Goal: Information Seeking & Learning: Understand process/instructions

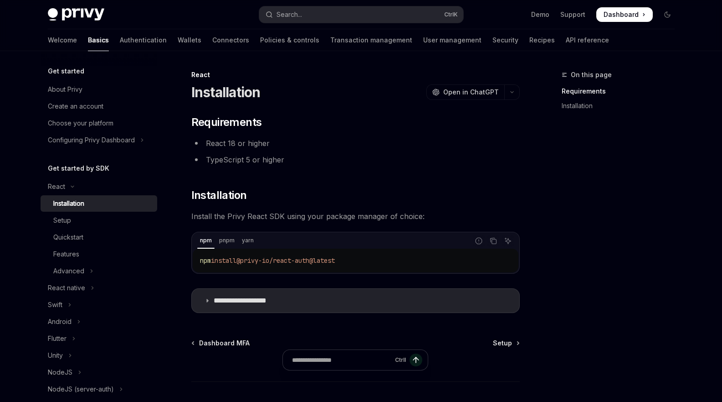
click at [269, 260] on span "@privy-io/react-auth@latest" at bounding box center [286, 260] width 98 height 8
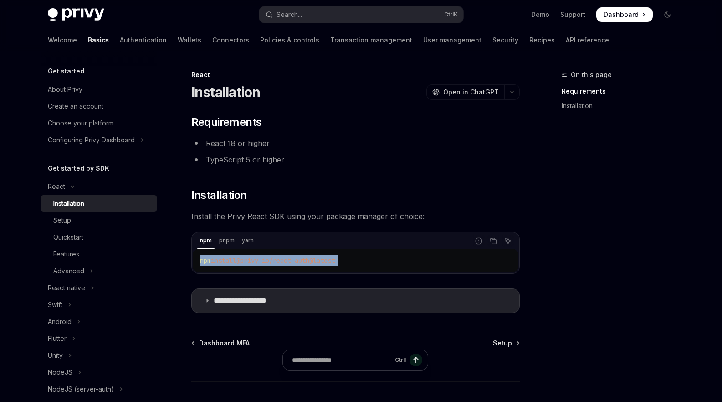
click at [269, 260] on span "@privy-io/react-auth@latest" at bounding box center [286, 260] width 98 height 8
click at [340, 129] on h2 "​ Requirements" at bounding box center [355, 122] width 329 height 15
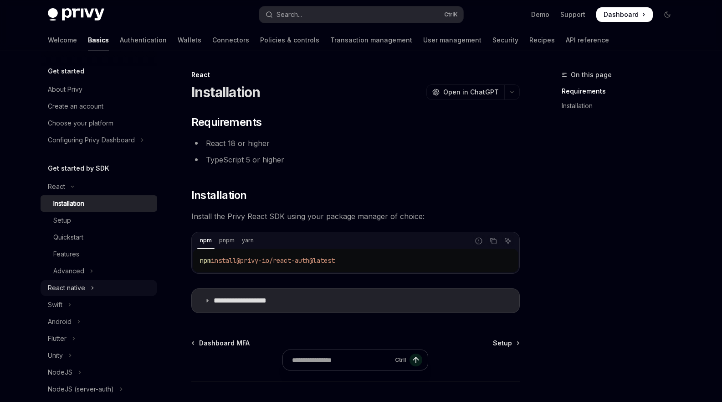
click at [77, 288] on div "React native" at bounding box center [66, 287] width 37 height 11
type textarea "*"
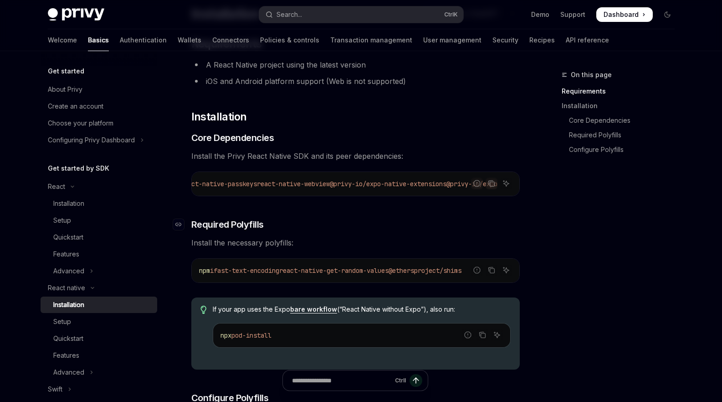
scroll to position [109, 0]
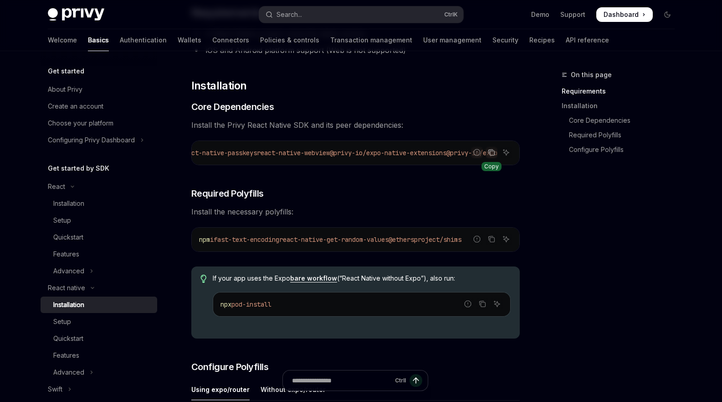
click at [490, 154] on icon "Copy the contents from the code block" at bounding box center [492, 153] width 5 height 5
click at [491, 242] on icon "Copy the contents from the code block" at bounding box center [492, 239] width 5 height 5
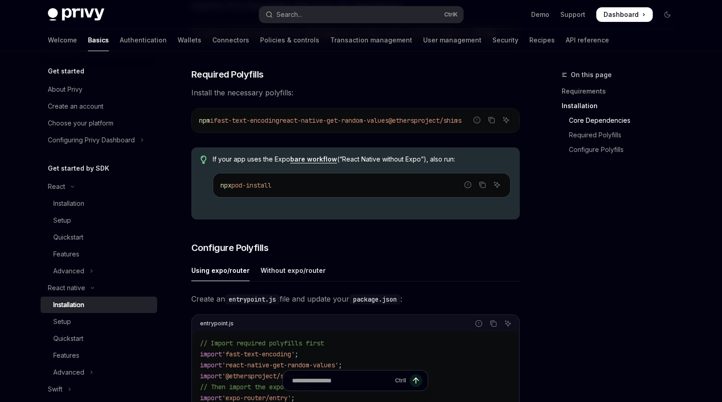
scroll to position [219, 0]
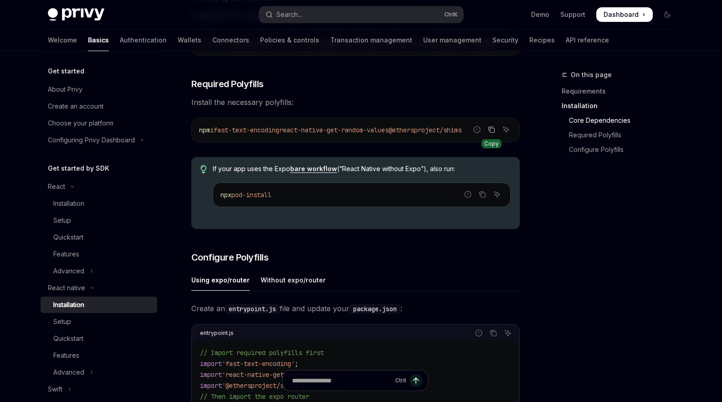
click at [492, 133] on icon "Copy the contents from the code block" at bounding box center [491, 129] width 7 height 7
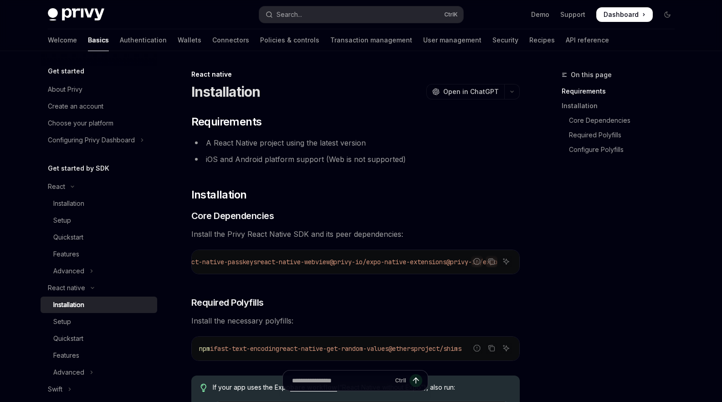
scroll to position [0, 0]
drag, startPoint x: 410, startPoint y: 273, endPoint x: 346, endPoint y: 273, distance: 63.8
click at [346, 273] on div "npx expo install expo-apple-authentication expo-application expo-crypto expo-li…" at bounding box center [356, 262] width 328 height 24
click at [490, 262] on icon "Copy the contents from the code block" at bounding box center [492, 262] width 5 height 5
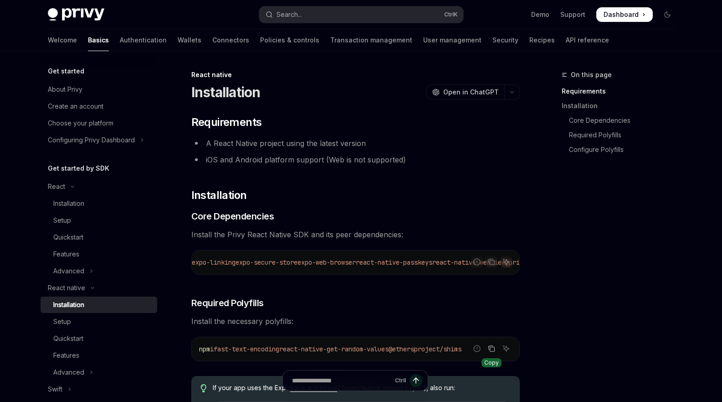
click at [490, 350] on icon "Copy the contents from the code block" at bounding box center [491, 348] width 7 height 7
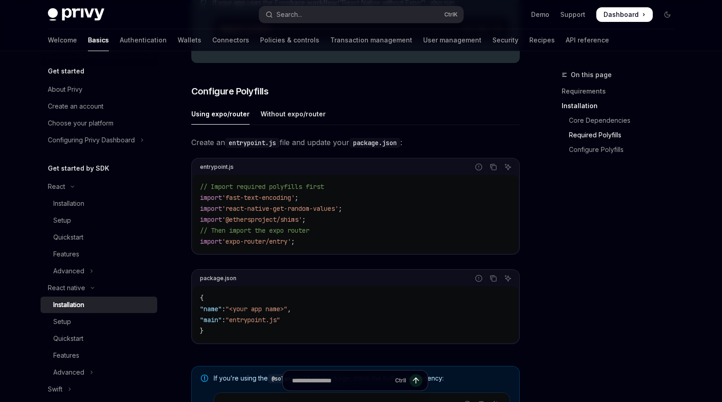
scroll to position [438, 0]
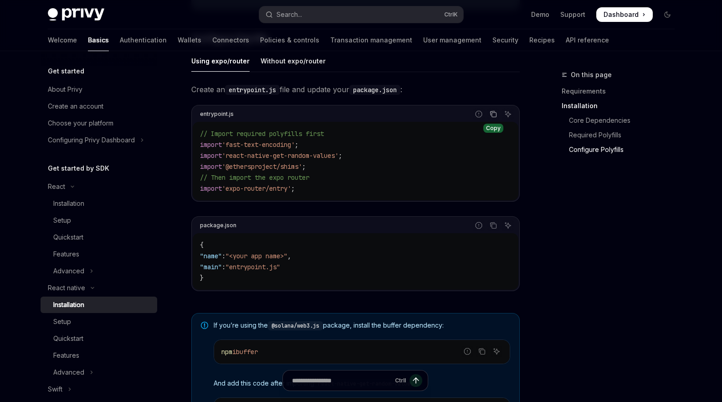
click at [493, 118] on icon "Copy the contents from the code block" at bounding box center [493, 113] width 7 height 7
click at [493, 116] on icon "Copy the contents from the code block" at bounding box center [494, 115] width 5 height 5
click at [247, 270] on span ""entrypoint.js"" at bounding box center [253, 267] width 55 height 8
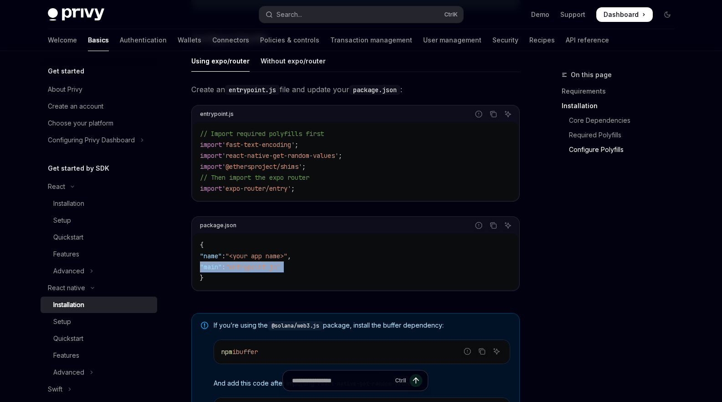
copy code ""main" : "entrypoint.js""
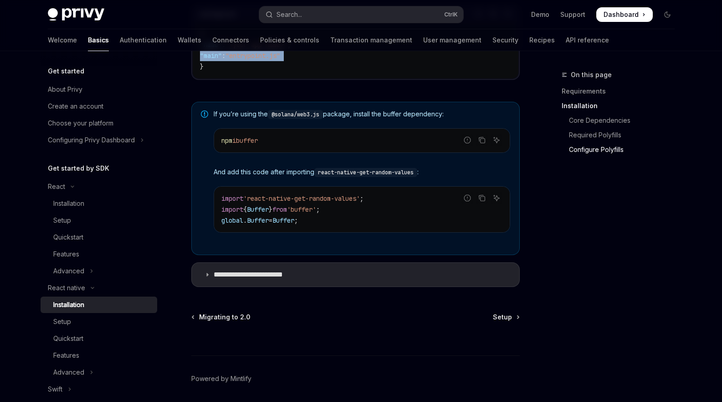
scroll to position [656, 0]
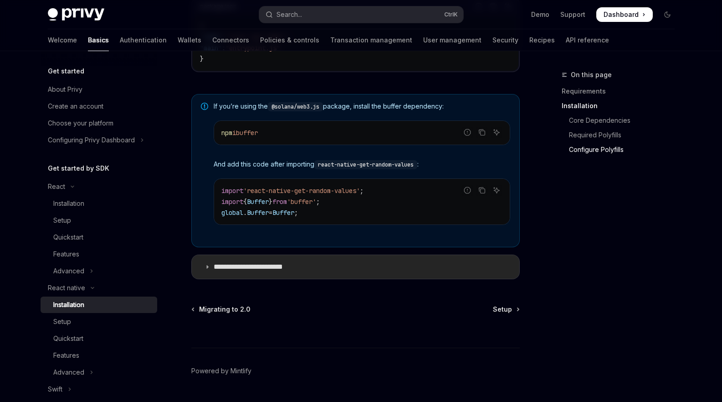
click at [209, 269] on icon at bounding box center [207, 266] width 5 height 5
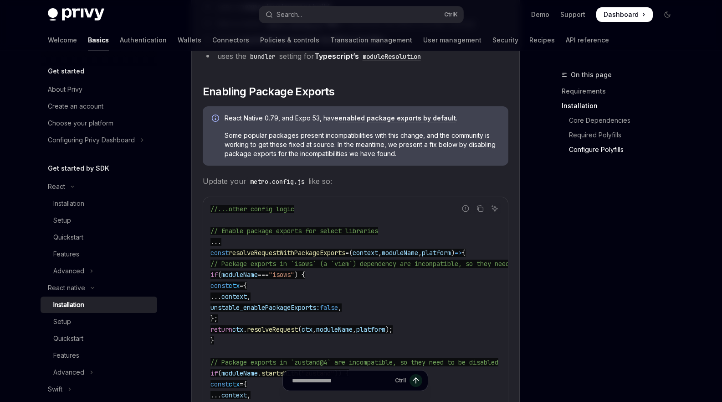
scroll to position [985, 0]
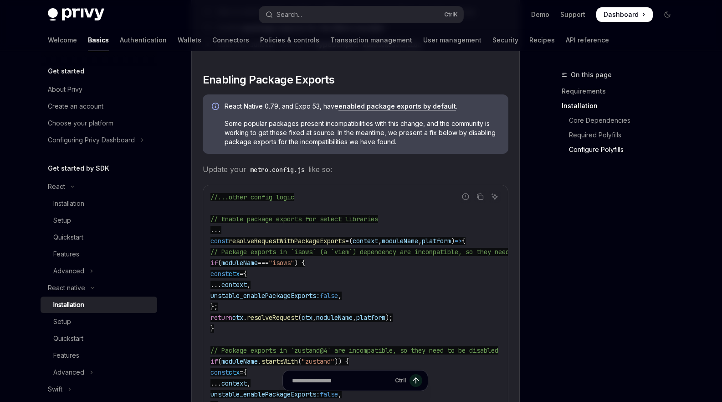
click at [66, 301] on div "Installation" at bounding box center [68, 304] width 31 height 11
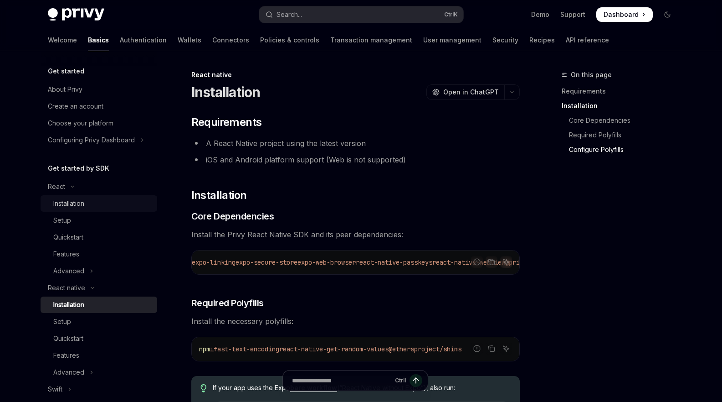
type textarea "*"
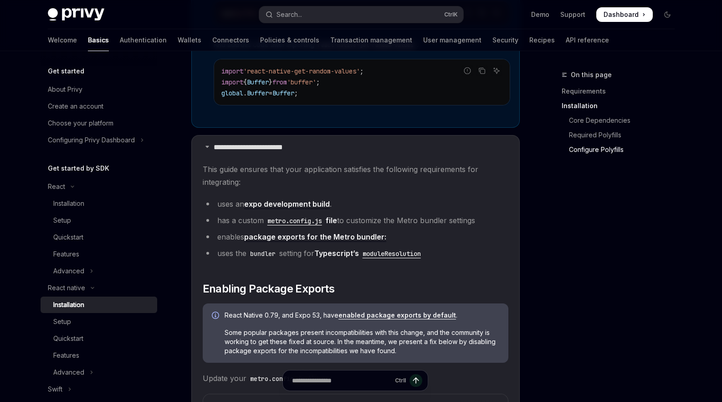
scroll to position [856, 0]
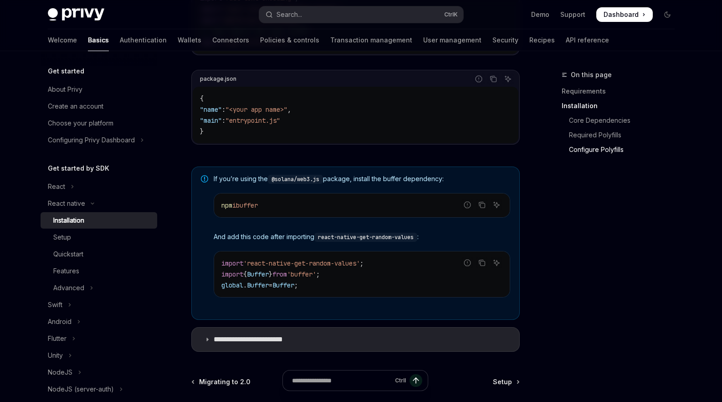
scroll to position [602, 0]
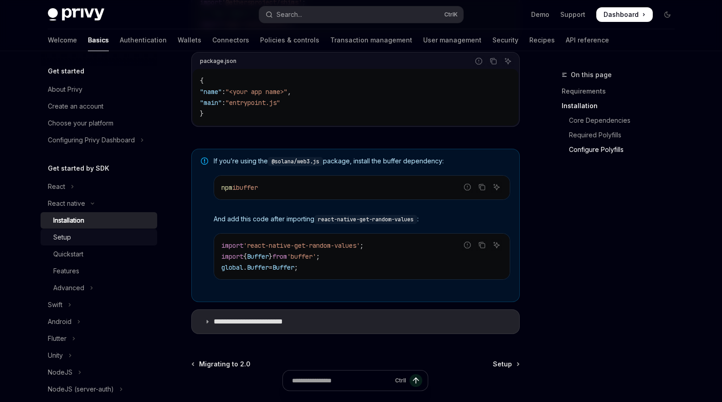
click at [63, 237] on div "Setup" at bounding box center [62, 237] width 18 height 11
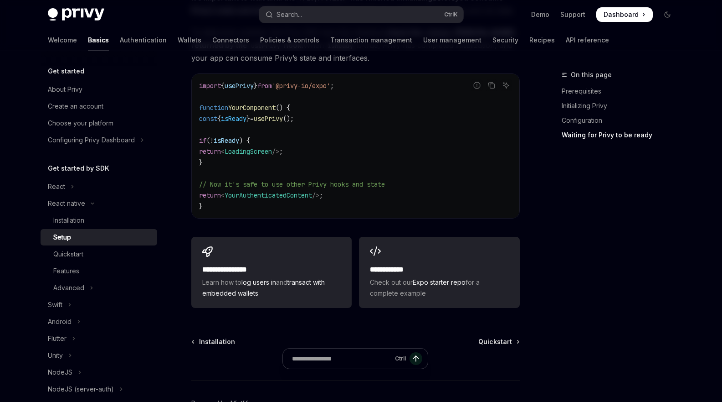
scroll to position [820, 0]
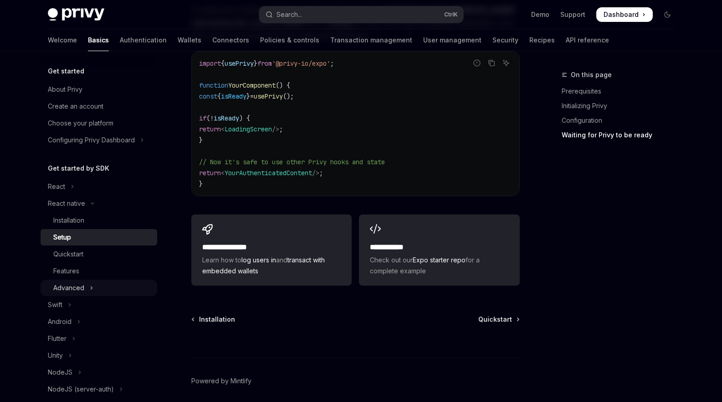
click at [81, 284] on div "Advanced" at bounding box center [68, 287] width 31 height 11
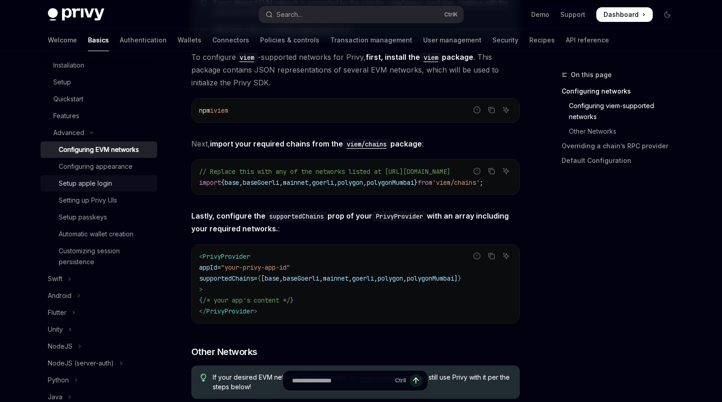
scroll to position [164, 0]
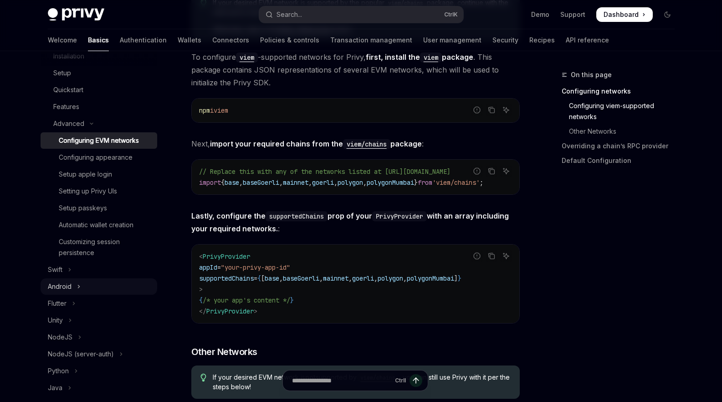
click at [78, 286] on icon "Toggle Android section" at bounding box center [79, 286] width 4 height 11
type textarea "*"
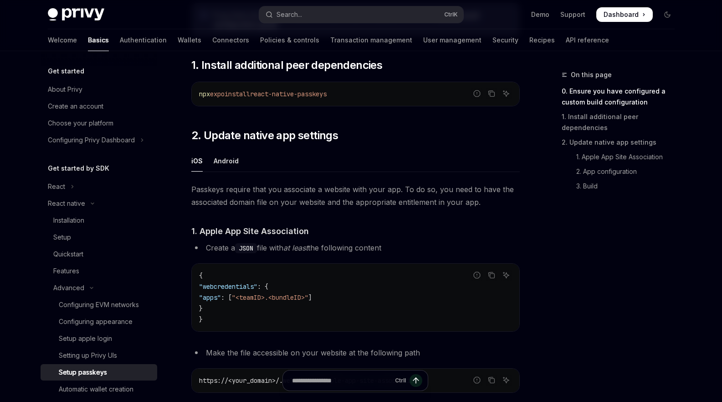
scroll to position [219, 0]
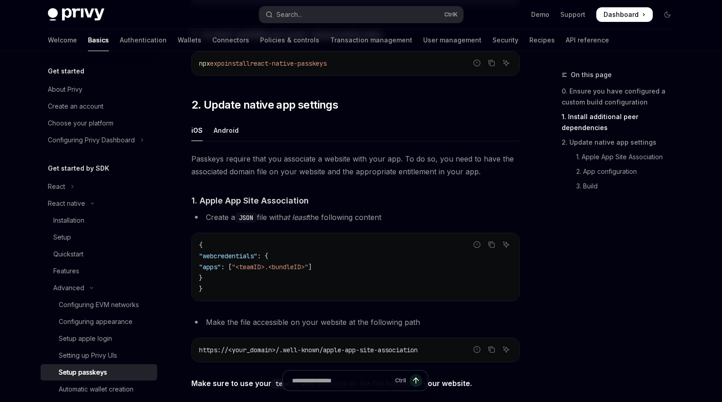
click at [251, 166] on span "Passkeys require that you associate a website with your app. To do so, you need…" at bounding box center [355, 165] width 329 height 26
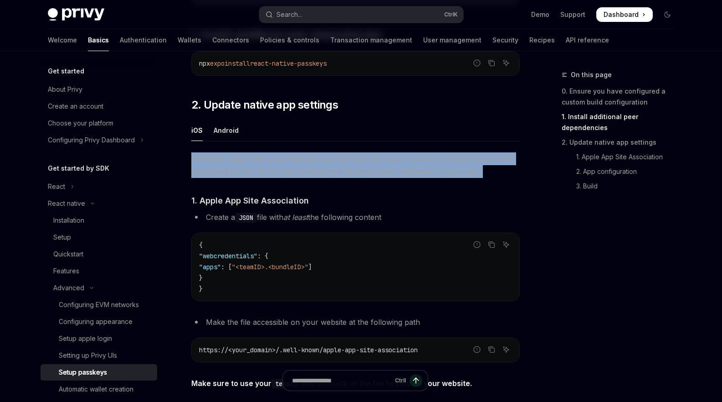
click at [251, 166] on span "Passkeys require that you associate a website with your app. To do so, you need…" at bounding box center [355, 165] width 329 height 26
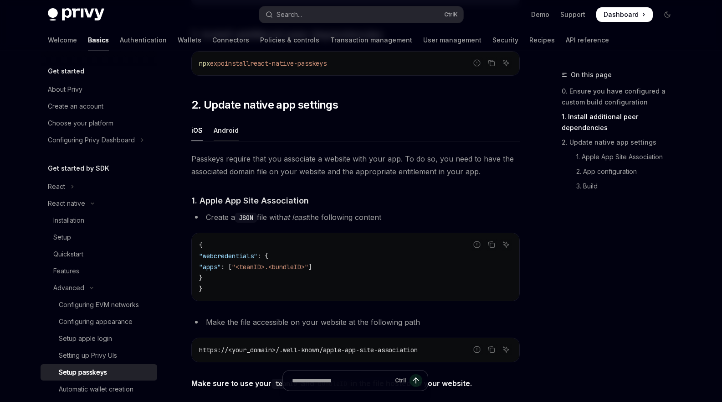
click at [222, 124] on div "Android" at bounding box center [226, 129] width 25 height 21
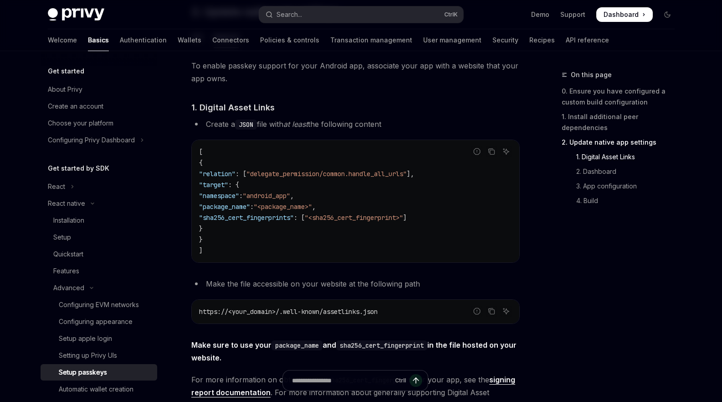
scroll to position [383, 0]
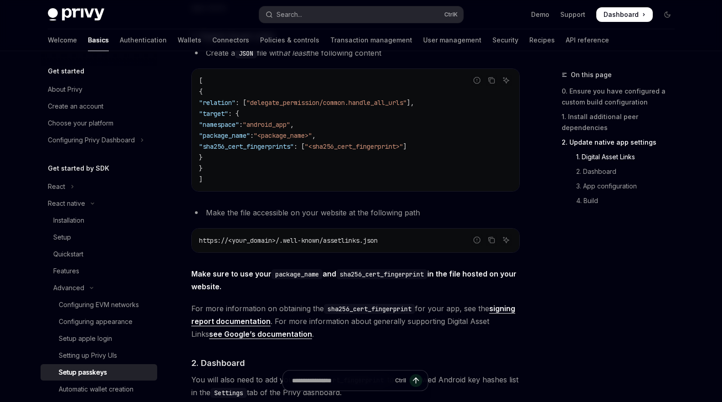
click at [245, 210] on li "Make the file accessible on your website at the following path" at bounding box center [355, 212] width 329 height 13
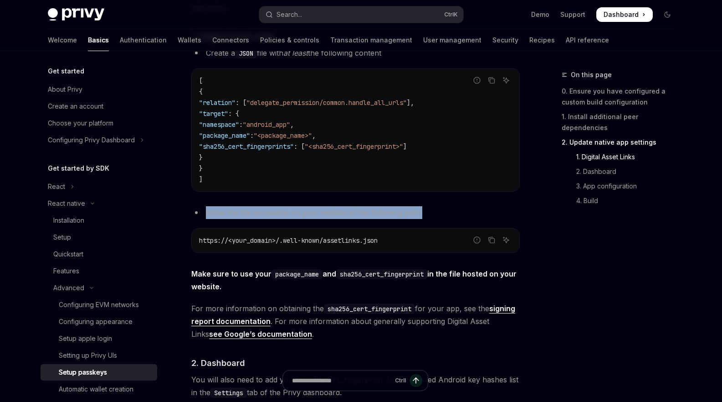
click at [245, 210] on li "Make the file accessible on your website at the following path" at bounding box center [355, 212] width 329 height 13
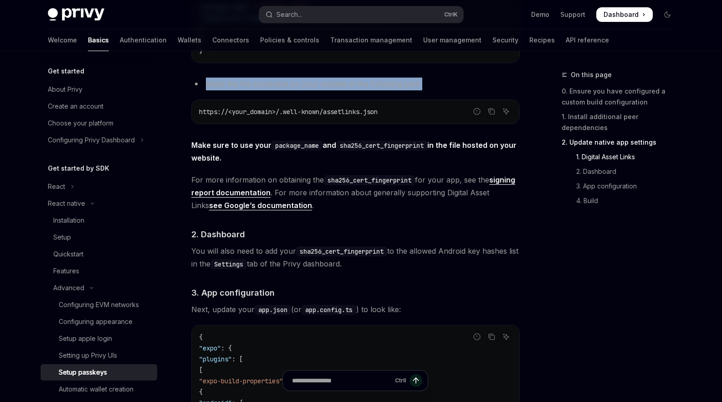
scroll to position [547, 0]
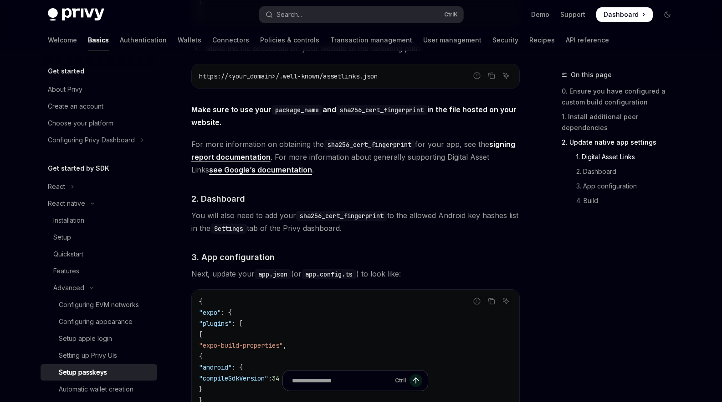
click at [264, 219] on span "You will also need to add your sha256_cert_fingerprint to the allowed Android k…" at bounding box center [355, 222] width 329 height 26
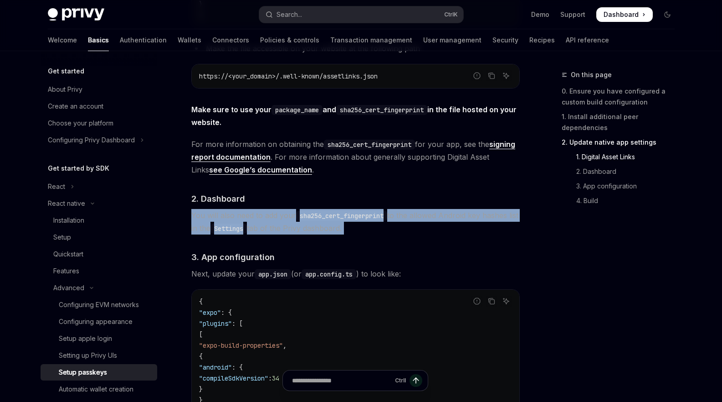
click at [264, 219] on span "You will also need to add your sha256_cert_fingerprint to the allowed Android k…" at bounding box center [355, 222] width 329 height 26
click at [247, 228] on code "Settings" at bounding box center [229, 228] width 36 height 10
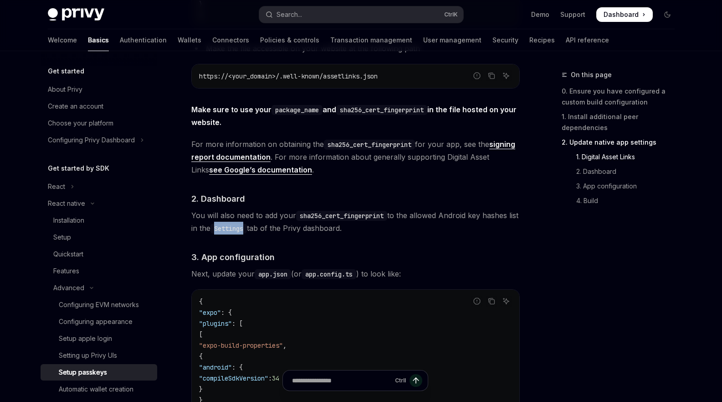
click at [247, 228] on code "Settings" at bounding box center [229, 228] width 36 height 10
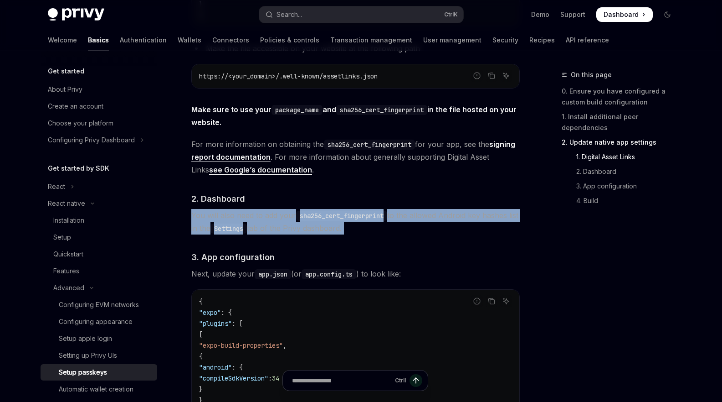
click at [247, 228] on code "Settings" at bounding box center [229, 228] width 36 height 10
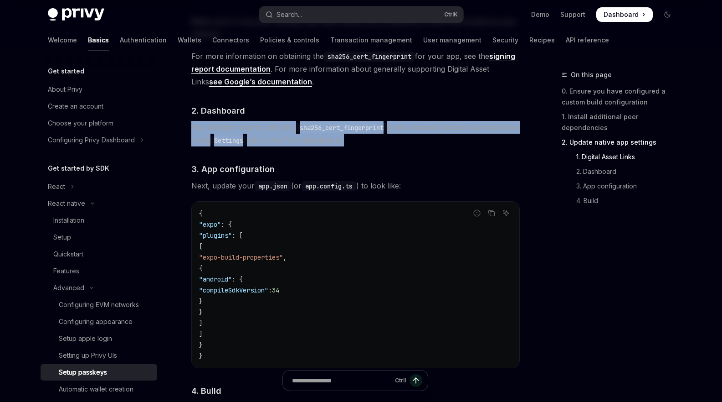
scroll to position [656, 0]
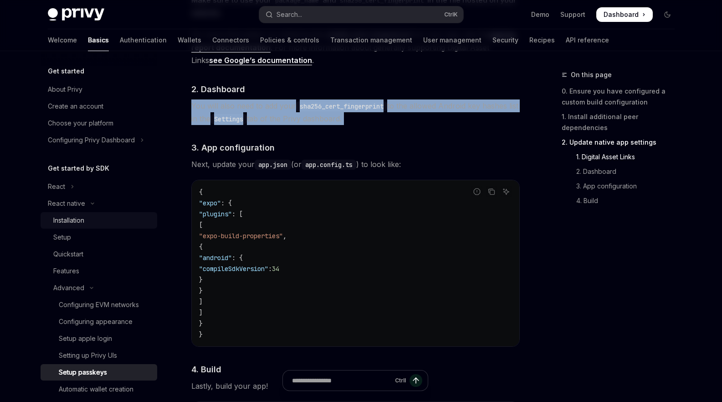
click at [99, 217] on div "Installation" at bounding box center [102, 220] width 98 height 11
type textarea "*"
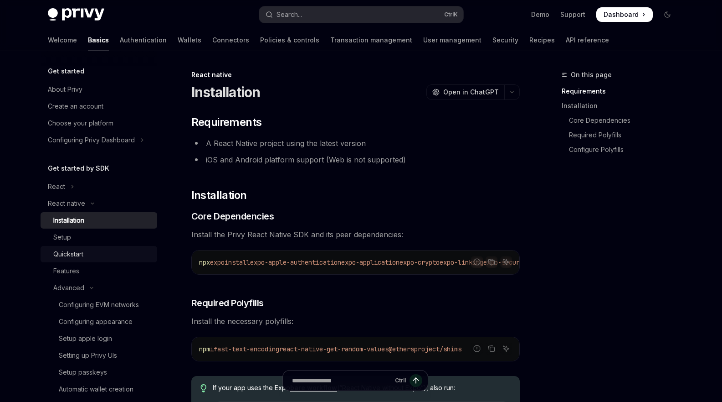
scroll to position [109, 0]
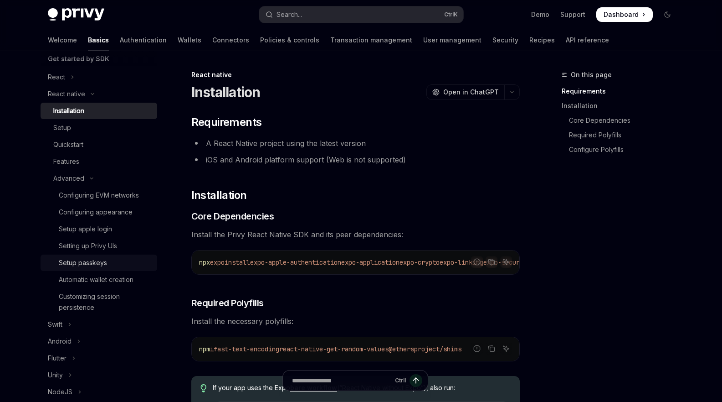
click at [97, 261] on div "Setup passkeys" at bounding box center [83, 262] width 48 height 11
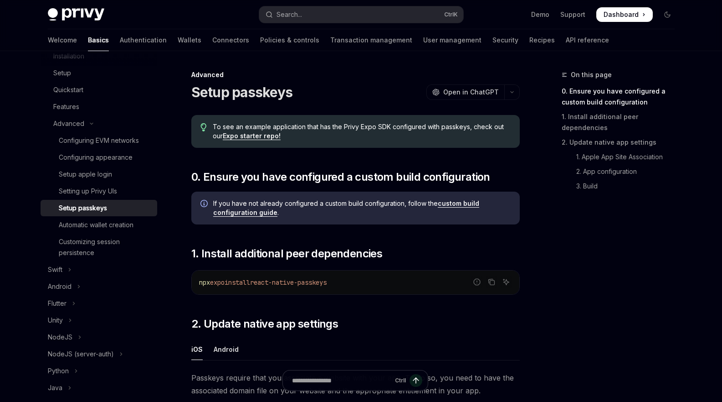
click at [84, 209] on div "Setup passkeys" at bounding box center [83, 207] width 48 height 11
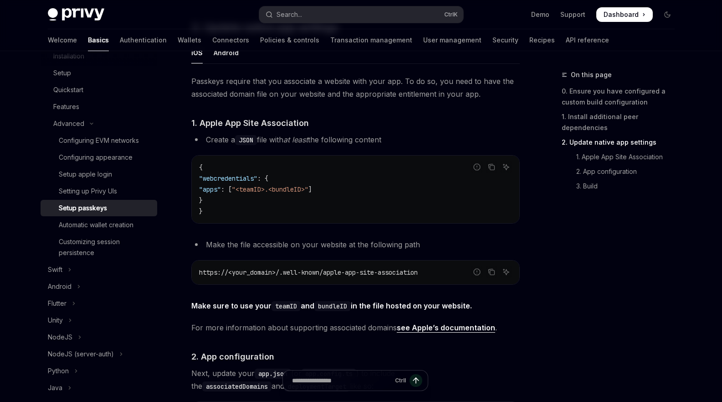
scroll to position [255, 0]
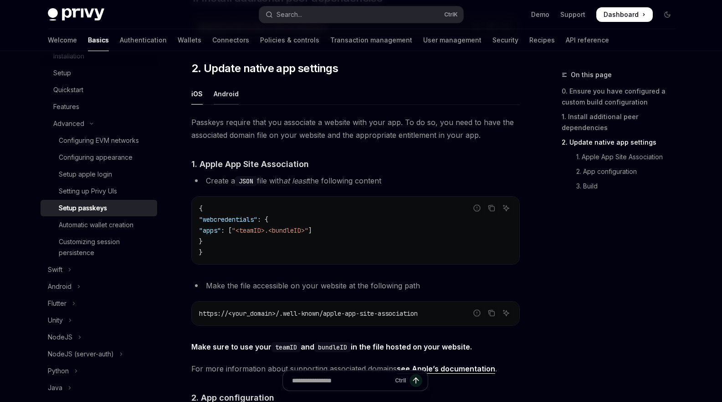
click at [229, 95] on div "Android" at bounding box center [226, 93] width 25 height 21
type textarea "*"
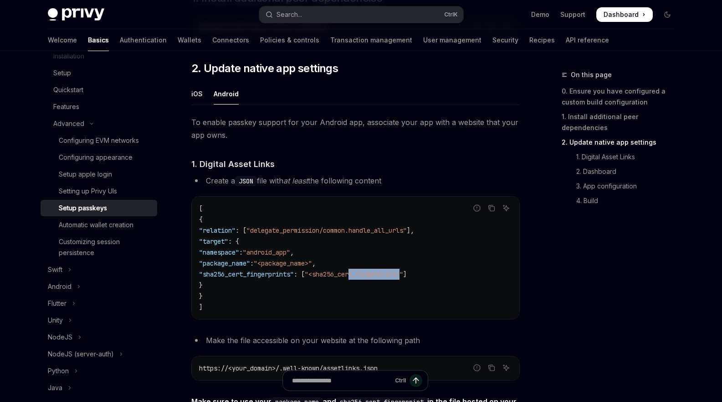
drag, startPoint x: 431, startPoint y: 274, endPoint x: 381, endPoint y: 275, distance: 50.1
click at [381, 275] on span ""<sha256_cert_fingerprint>"" at bounding box center [354, 274] width 98 height 8
click at [380, 275] on span ""<sha256_cert_fingerprint>"" at bounding box center [354, 274] width 98 height 8
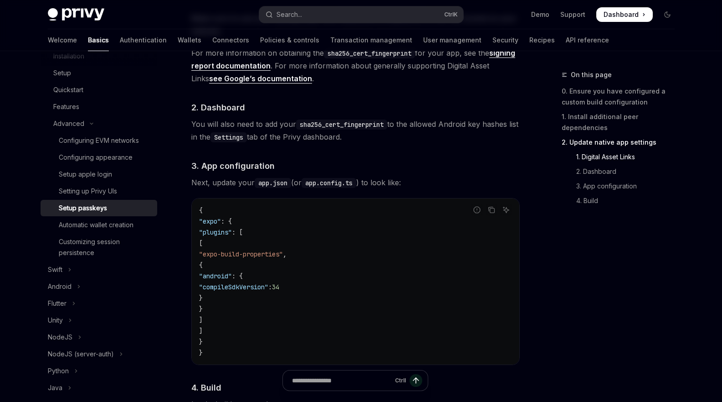
scroll to position [583, 0]
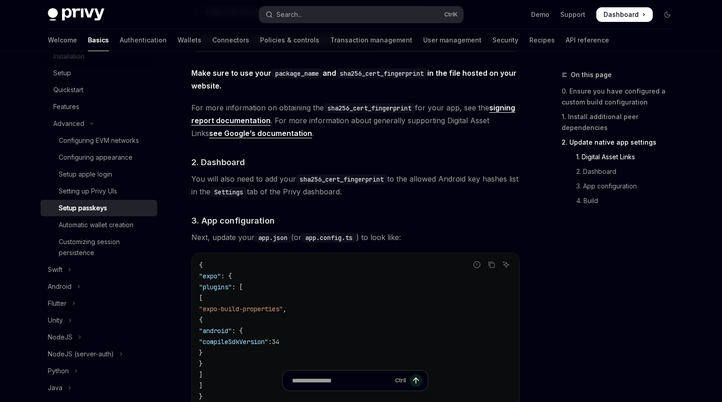
click at [281, 133] on link "see Google’s documentation" at bounding box center [260, 134] width 103 height 10
